Goal: Information Seeking & Learning: Learn about a topic

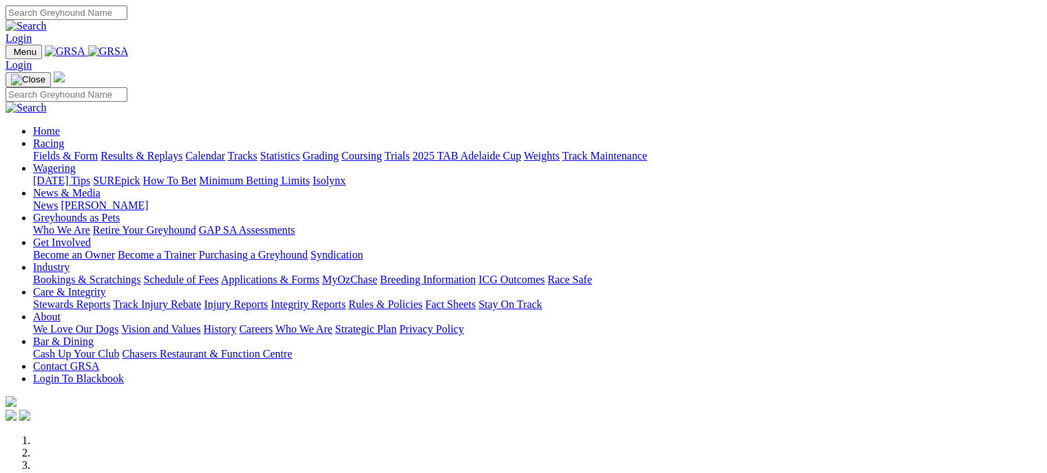
click at [70, 262] on link "Industry" at bounding box center [51, 268] width 36 height 12
click at [140, 274] on link "Bookings & Scratchings" at bounding box center [86, 280] width 107 height 12
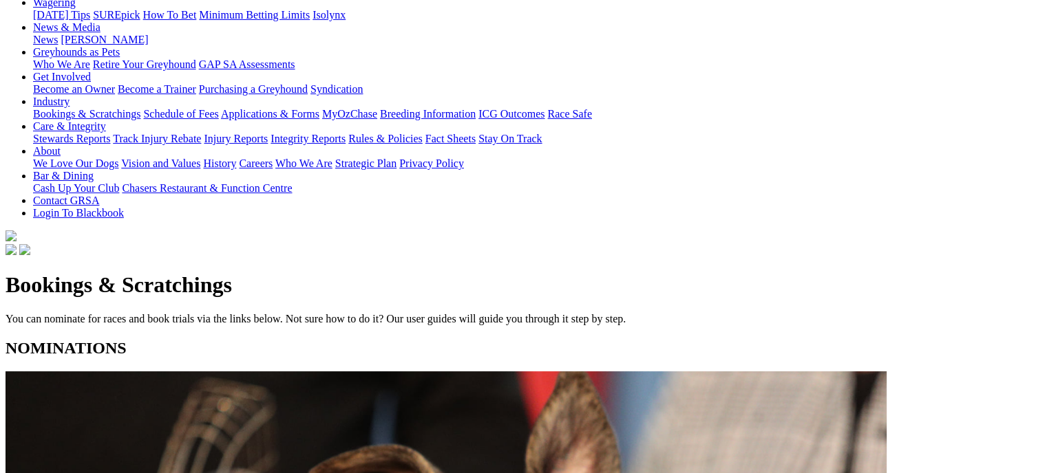
scroll to position [195, 0]
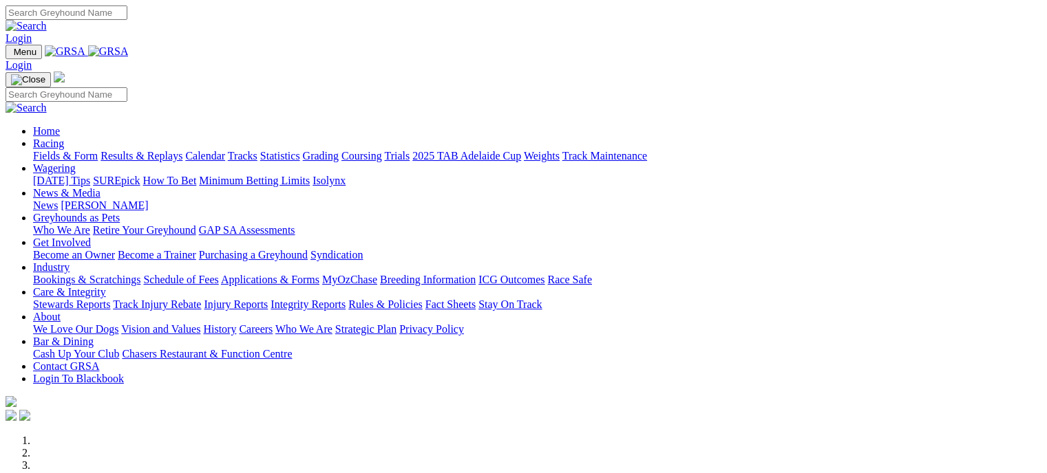
click at [64, 138] on link "Racing" at bounding box center [48, 144] width 31 height 12
click at [225, 150] on link "Calendar" at bounding box center [205, 156] width 40 height 12
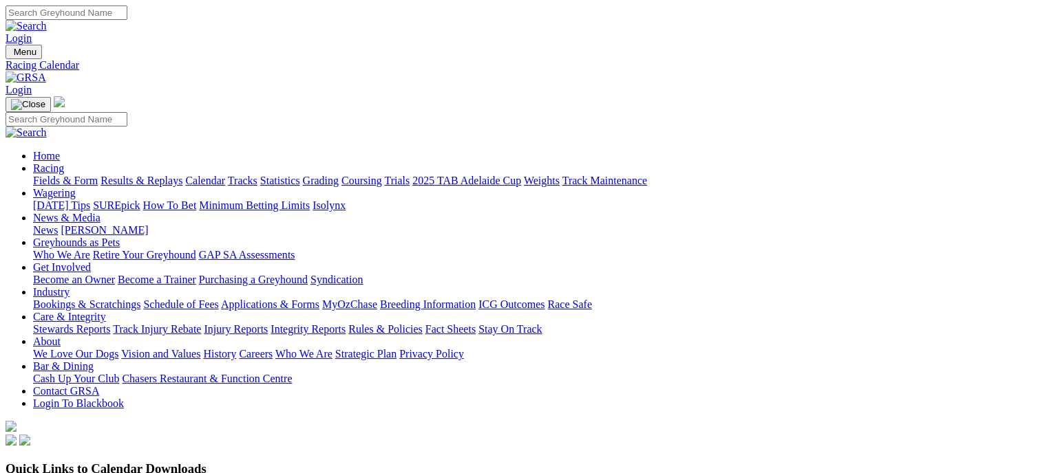
click at [300, 175] on link "Statistics" at bounding box center [280, 181] width 40 height 12
type input "elegant ember"
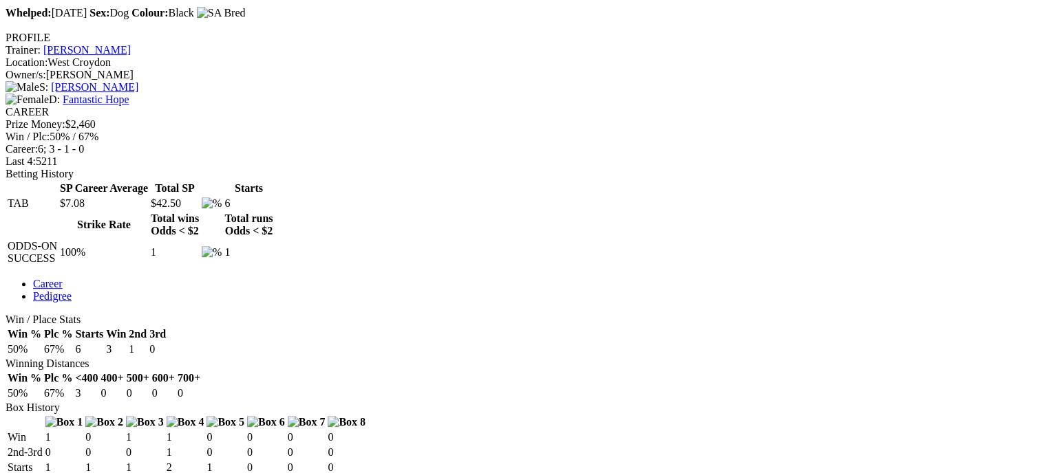
scroll to position [498, 0]
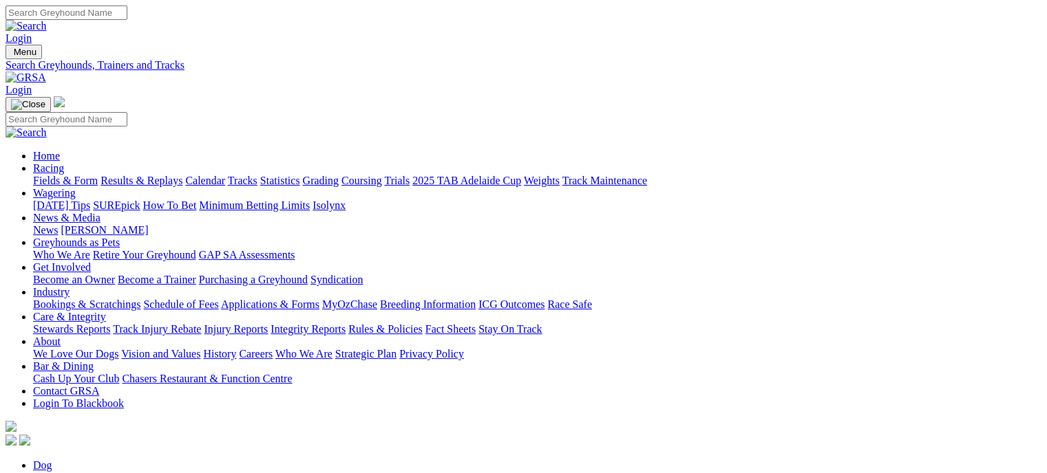
click at [225, 175] on link "Calendar" at bounding box center [205, 181] width 40 height 12
click at [140, 299] on link "Bookings & Scratchings" at bounding box center [86, 305] width 107 height 12
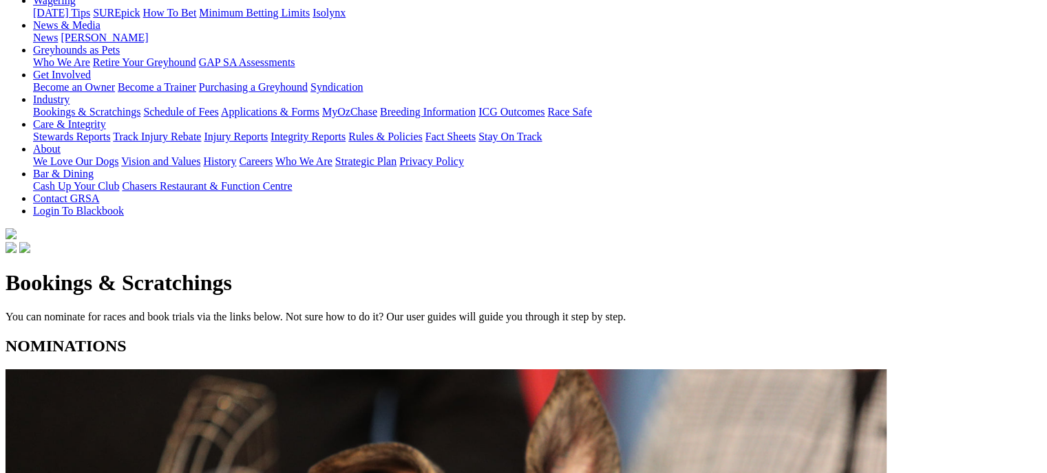
scroll to position [199, 0]
